Goal: Book appointment/travel/reservation

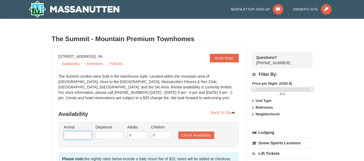
click at [77, 135] on input "text" at bounding box center [78, 135] width 28 height 8
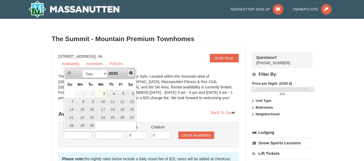
click at [131, 73] on span "Next" at bounding box center [131, 73] width 4 height 4
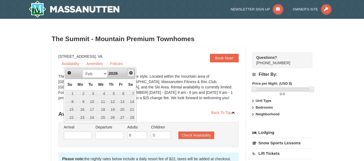
click at [131, 73] on span "Next" at bounding box center [131, 73] width 4 height 4
click at [132, 117] on link "28" at bounding box center [130, 118] width 9 height 8
type input "03/28/2026"
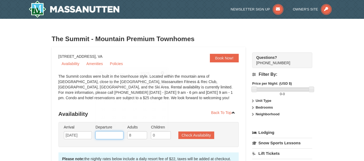
click at [109, 138] on input "text" at bounding box center [109, 135] width 28 height 8
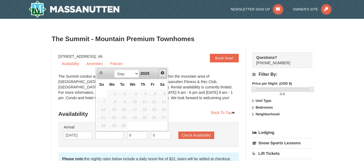
click at [164, 72] on span "Next" at bounding box center [162, 73] width 4 height 4
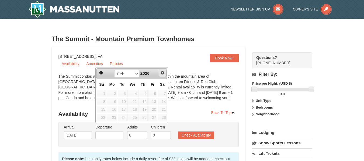
click at [164, 72] on span "Next" at bounding box center [162, 73] width 4 height 4
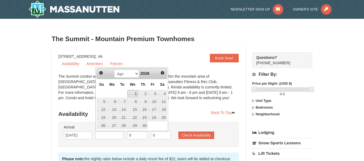
click at [132, 94] on link "1" at bounding box center [132, 94] width 10 height 8
type input "04/01/2026"
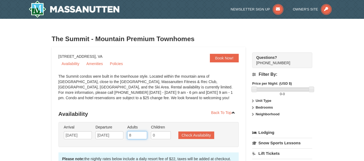
click at [136, 135] on input "8" at bounding box center [137, 135] width 20 height 8
click at [143, 134] on input "9" at bounding box center [137, 135] width 20 height 8
click at [143, 134] on input "10" at bounding box center [137, 135] width 20 height 8
click at [143, 137] on input "9" at bounding box center [137, 135] width 20 height 8
click at [143, 137] on input "8" at bounding box center [137, 135] width 20 height 8
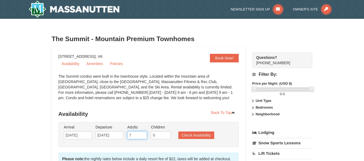
click at [143, 137] on input "7" at bounding box center [137, 135] width 20 height 8
click at [143, 137] on input "6" at bounding box center [137, 135] width 20 height 8
click at [143, 137] on input "5" at bounding box center [137, 135] width 20 height 8
type input "4"
click at [143, 137] on input "4" at bounding box center [137, 135] width 20 height 8
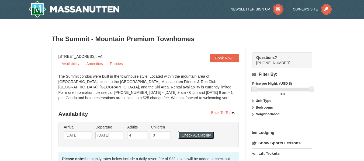
click at [188, 135] on button "Check Availability" at bounding box center [196, 136] width 36 height 8
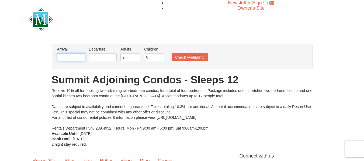
click at [72, 57] on input "text" at bounding box center [71, 57] width 28 height 8
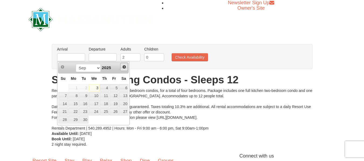
click at [124, 67] on span "Next" at bounding box center [124, 67] width 4 height 4
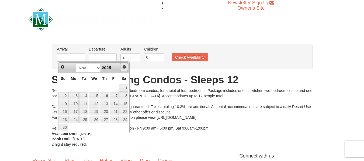
click at [124, 67] on span "Next" at bounding box center [124, 67] width 4 height 4
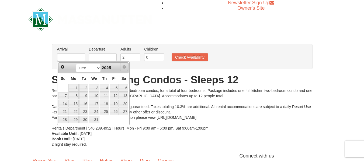
click at [124, 67] on span "Next" at bounding box center [124, 67] width 4 height 4
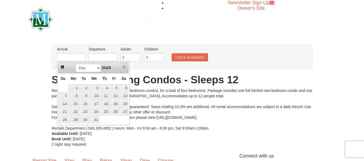
click at [124, 67] on span "Next" at bounding box center [124, 67] width 4 height 4
click at [62, 68] on span "Prev" at bounding box center [62, 67] width 4 height 4
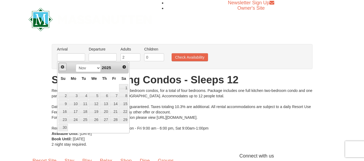
click at [62, 68] on span "Prev" at bounding box center [62, 67] width 4 height 4
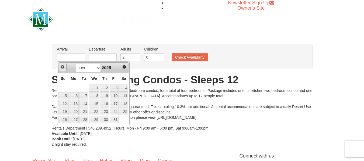
click at [62, 68] on span "Prev" at bounding box center [62, 67] width 4 height 4
click at [124, 68] on span "Next" at bounding box center [124, 67] width 4 height 4
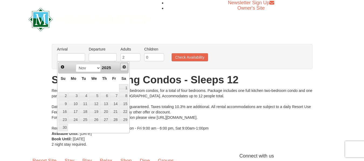
click at [124, 68] on span "Next" at bounding box center [124, 67] width 4 height 4
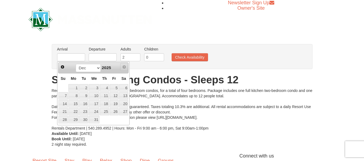
click at [124, 68] on span "Next" at bounding box center [124, 67] width 4 height 4
click at [62, 66] on span "Prev" at bounding box center [62, 67] width 4 height 4
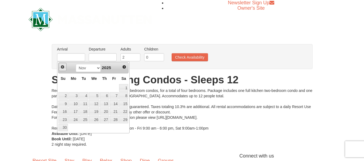
click at [62, 66] on span "Prev" at bounding box center [62, 67] width 4 height 4
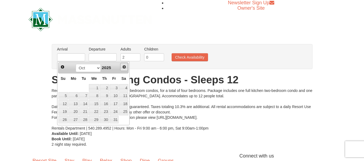
click at [124, 67] on span "Next" at bounding box center [124, 67] width 4 height 4
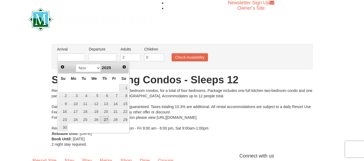
click at [105, 121] on link "27" at bounding box center [104, 120] width 9 height 8
type input "11/27/2025"
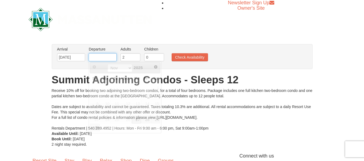
click at [105, 56] on input "text" at bounding box center [103, 57] width 28 height 8
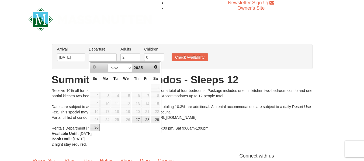
click at [96, 128] on link "30" at bounding box center [94, 128] width 9 height 8
type input "11/30/2025"
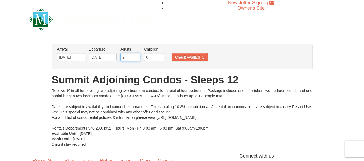
click at [125, 59] on input "2" at bounding box center [130, 57] width 20 height 8
type input "8"
click at [191, 58] on button "Check Availability" at bounding box center [189, 57] width 36 height 8
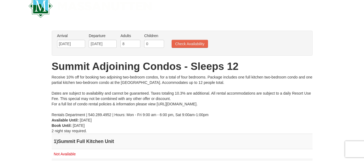
scroll to position [8, 0]
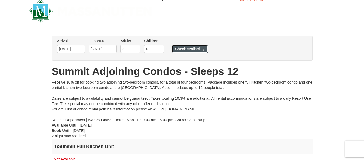
click at [196, 48] on button "Check Availability" at bounding box center [189, 49] width 36 height 8
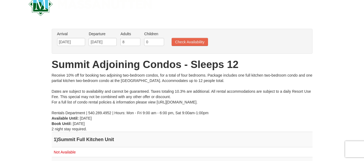
scroll to position [25, 0]
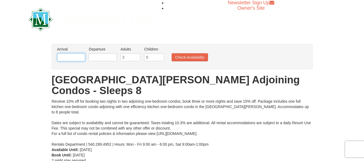
click at [71, 57] on input "text" at bounding box center [71, 57] width 28 height 8
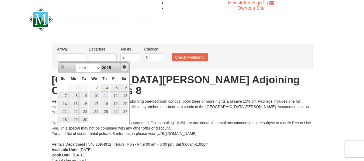
click at [126, 68] on link "Next" at bounding box center [124, 67] width 8 height 8
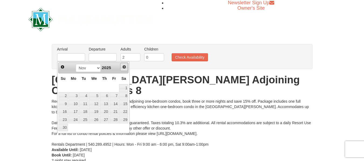
click at [126, 68] on link "Next" at bounding box center [124, 67] width 8 height 8
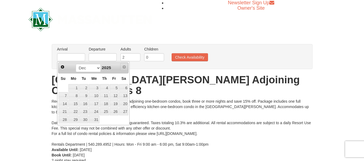
click at [126, 68] on link "Next" at bounding box center [124, 67] width 8 height 8
click at [63, 68] on span "Prev" at bounding box center [62, 67] width 4 height 4
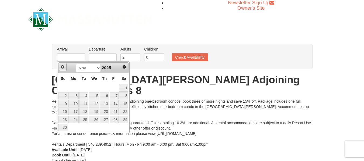
click at [63, 68] on span "Prev" at bounding box center [62, 67] width 4 height 4
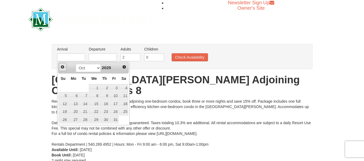
click at [63, 68] on span "Prev" at bounding box center [62, 67] width 4 height 4
click at [84, 104] on link "16" at bounding box center [83, 104] width 9 height 8
type input "[DATE]"
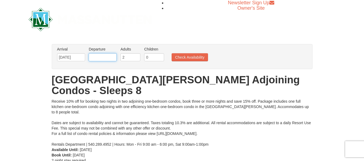
click at [101, 58] on input "text" at bounding box center [103, 57] width 28 height 8
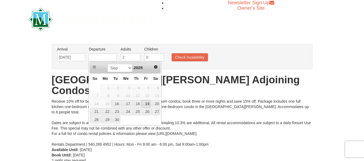
click at [149, 106] on link "19" at bounding box center [145, 104] width 9 height 8
type input "[DATE]"
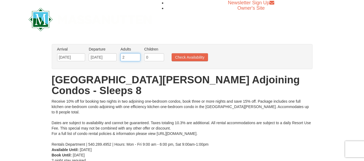
click at [128, 58] on input "2" at bounding box center [130, 57] width 20 height 8
type input "8"
click at [184, 56] on button "Check Availability" at bounding box center [189, 57] width 36 height 8
